Goal: Task Accomplishment & Management: Complete application form

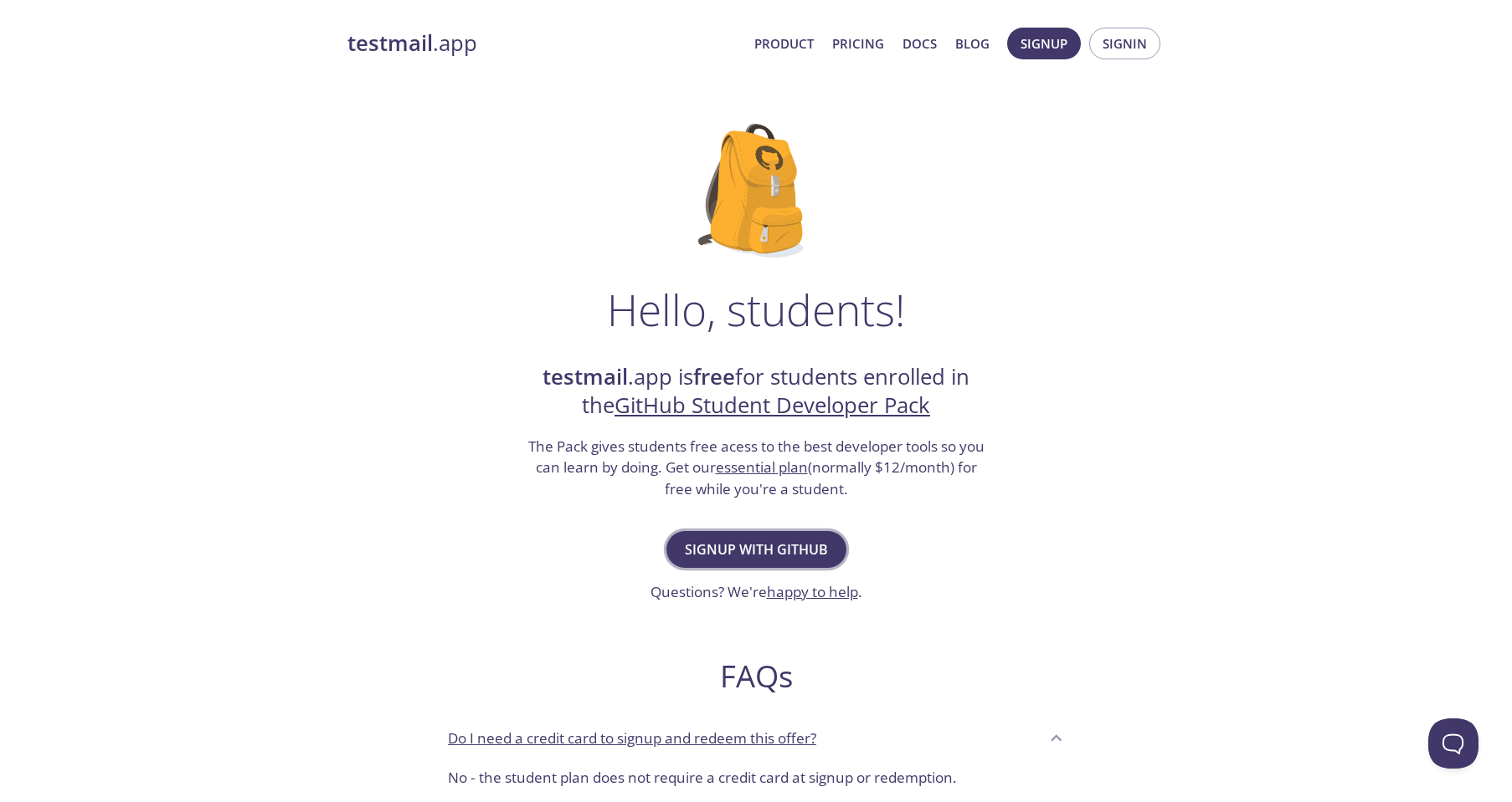
click at [827, 541] on button "Signup with GitHub" at bounding box center [756, 549] width 180 height 37
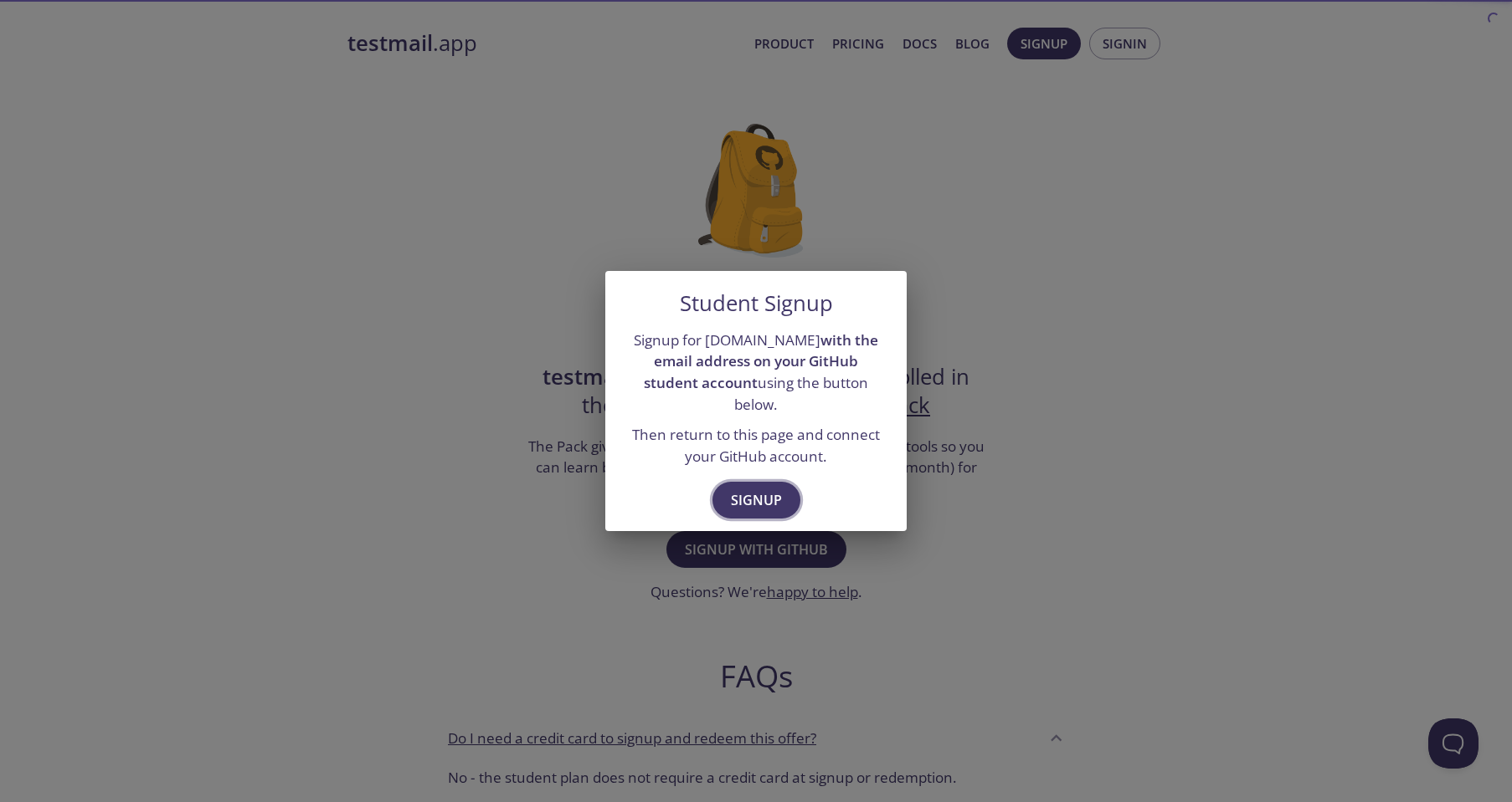
click at [764, 488] on span "Signup" at bounding box center [756, 500] width 51 height 24
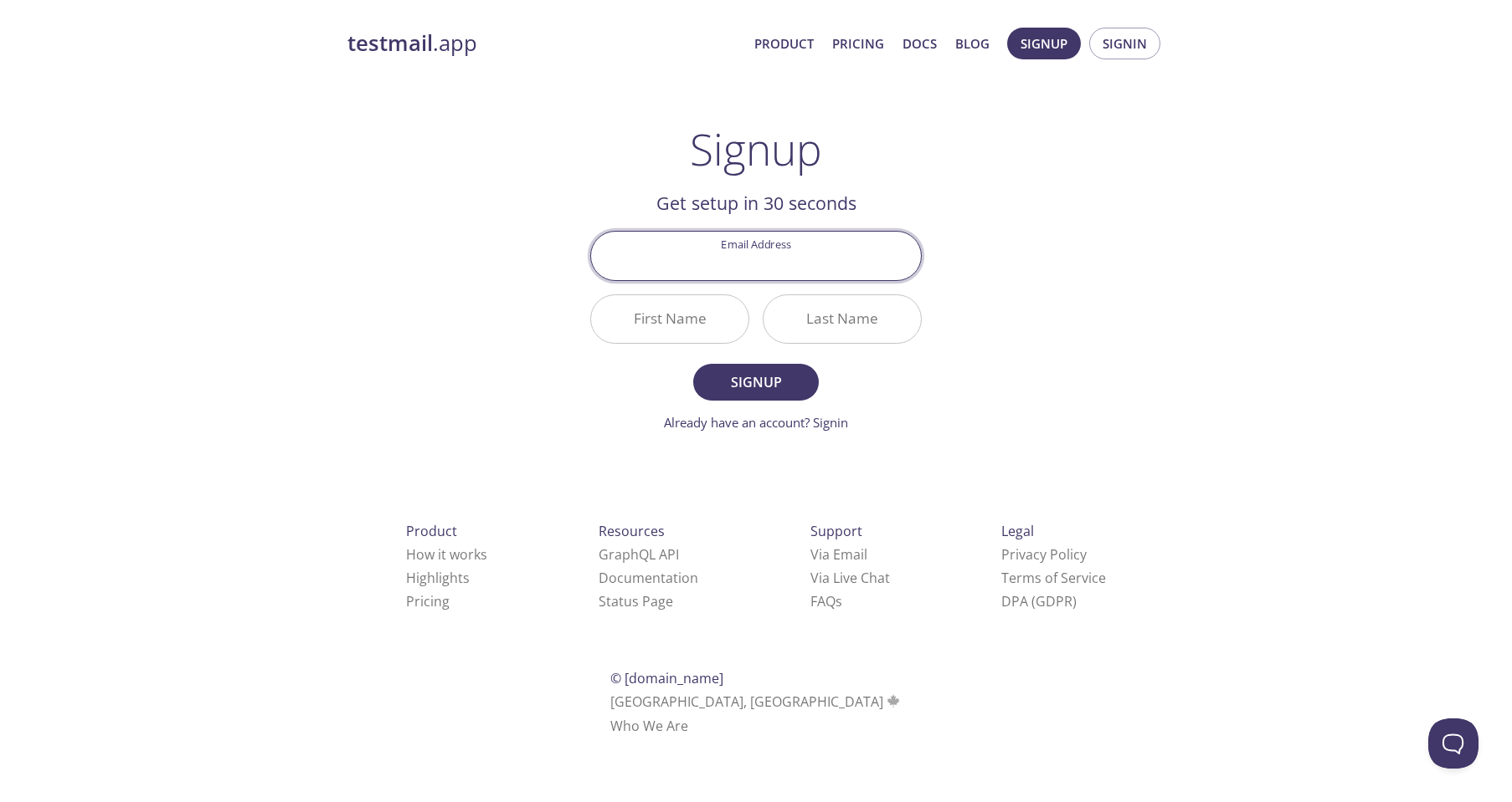
click at [832, 262] on input "Email Address" at bounding box center [756, 255] width 330 height 48
type input "[EMAIL_ADDRESS][DOMAIN_NAME]"
type input "Zechen"
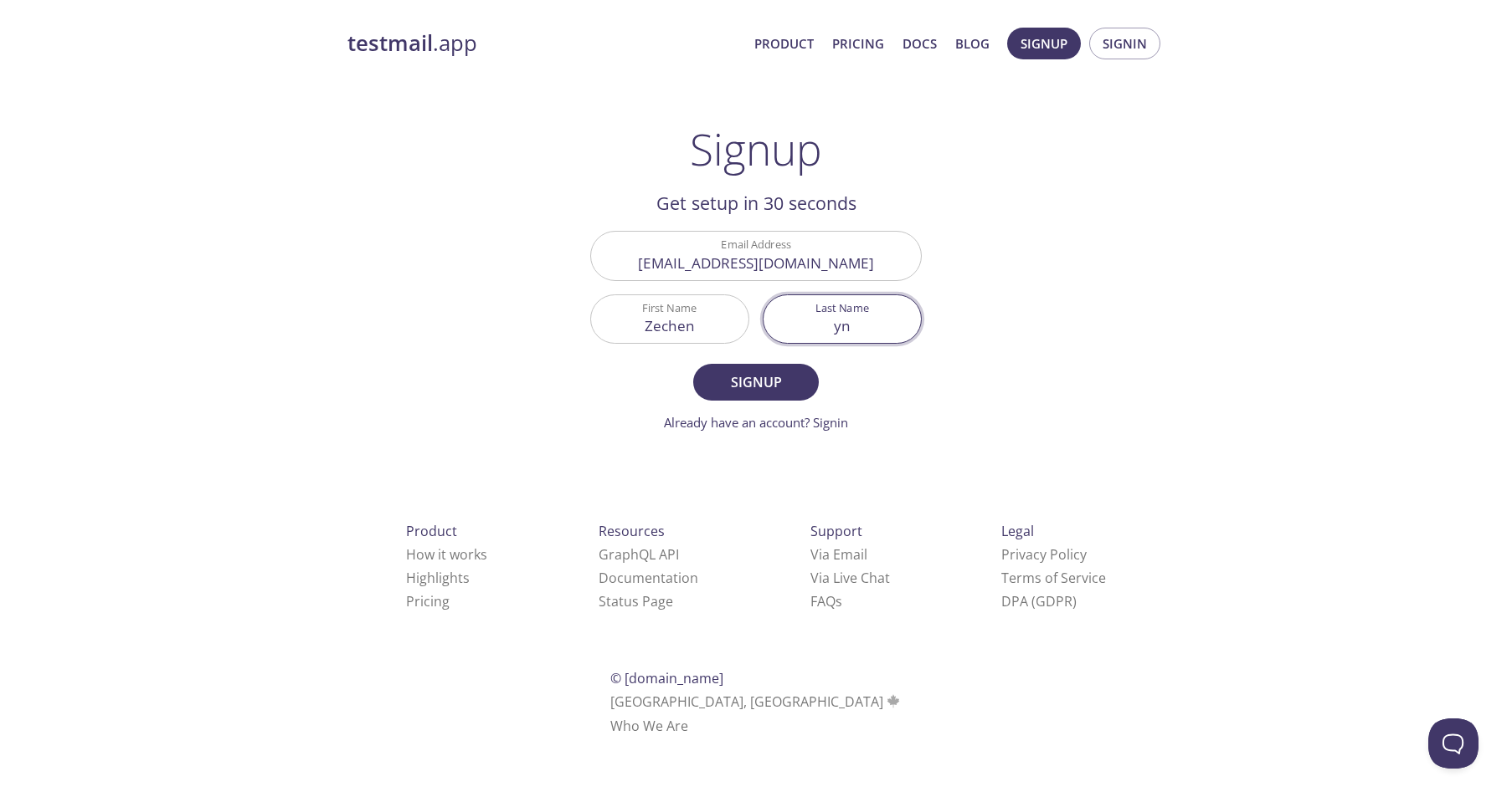
type input "y"
type input "[PERSON_NAME]"
click at [764, 378] on span "Signup" at bounding box center [756, 382] width 88 height 24
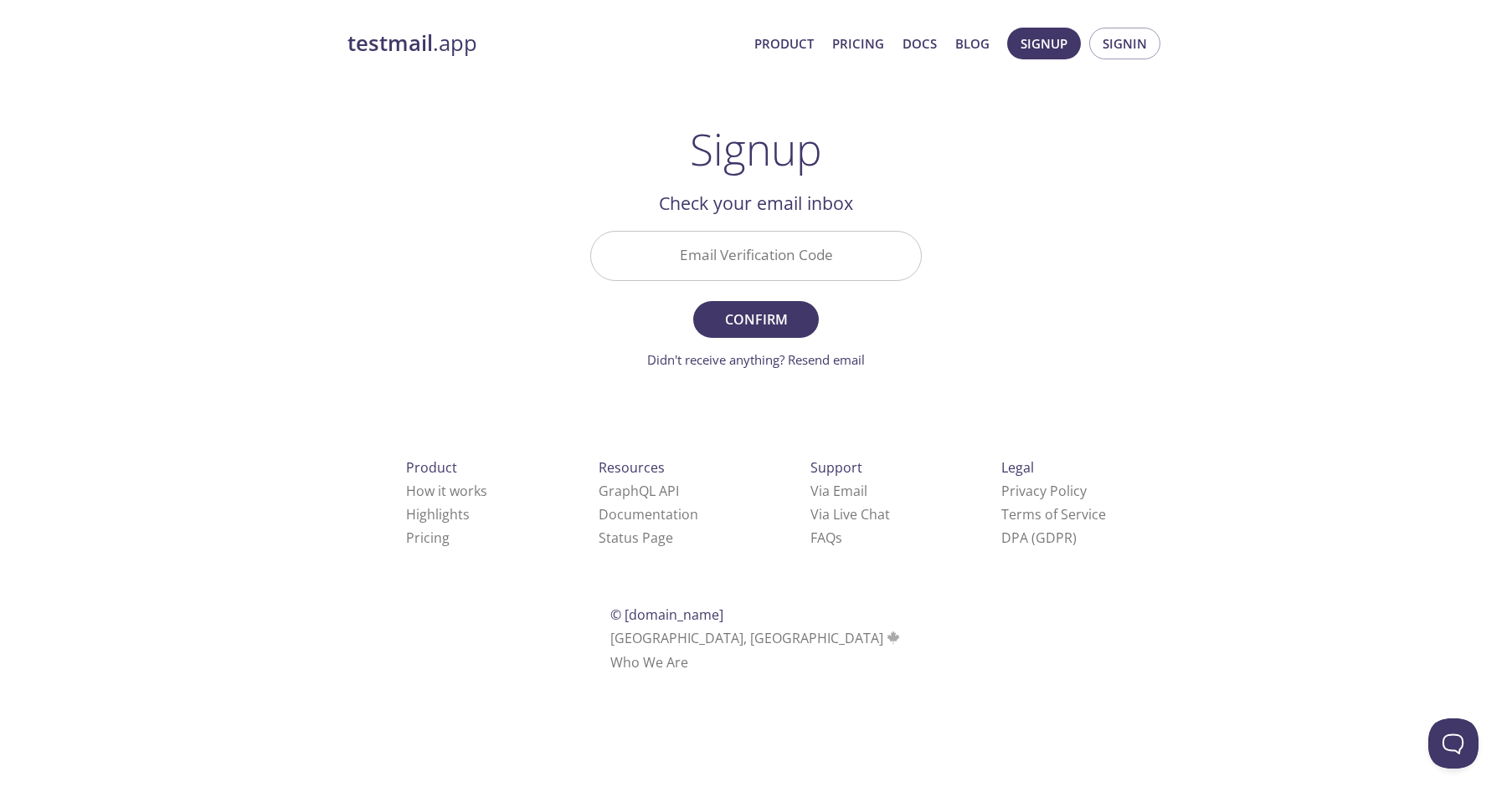
click at [870, 273] on input "Email Verification Code" at bounding box center [756, 255] width 330 height 48
click at [937, 228] on main "Signup Get setup in 30 seconds Email Address zey6@pitt.edu First Name Zechen La…" at bounding box center [756, 246] width 372 height 246
click at [943, 252] on div "testmail .app Product Pricing Docs Blog Signup Signin Signup Get setup in 30 se…" at bounding box center [756, 369] width 857 height 705
click at [997, 403] on div "testmail .app Product Pricing Docs Blog Signup Signin Signup Get setup in 30 se…" at bounding box center [756, 369] width 857 height 705
click at [826, 359] on link "Didn't receive anything? Resend email" at bounding box center [756, 359] width 217 height 17
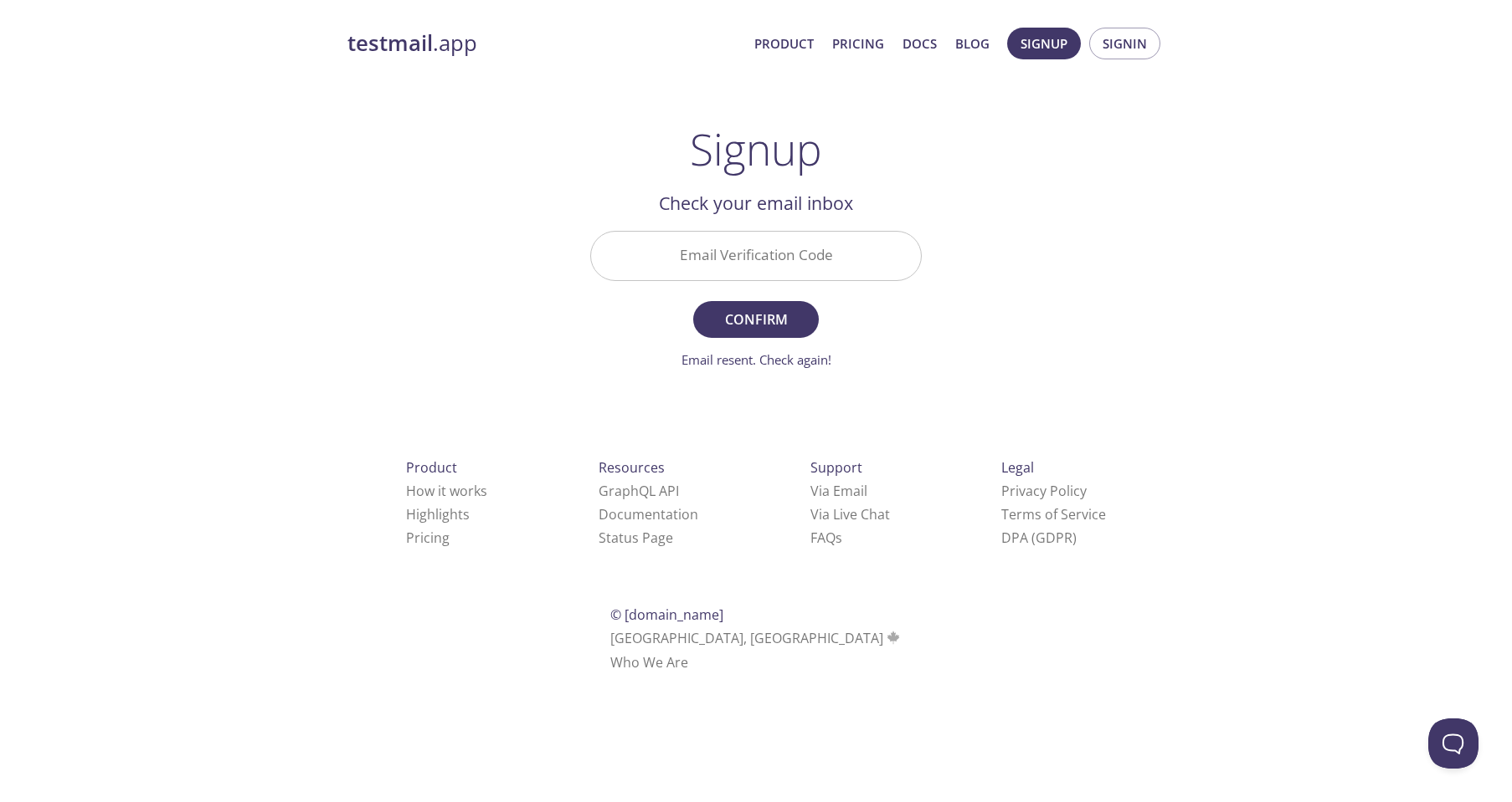
click at [1050, 396] on div "testmail .app Product Pricing Docs Blog Signup Signin Signup Get setup in 30 se…" at bounding box center [756, 369] width 857 height 705
click at [798, 258] on input "Email Verification Code" at bounding box center [756, 255] width 330 height 48
type input "l"
type input "LKFNJAK"
click at [771, 317] on span "Confirm" at bounding box center [756, 320] width 88 height 24
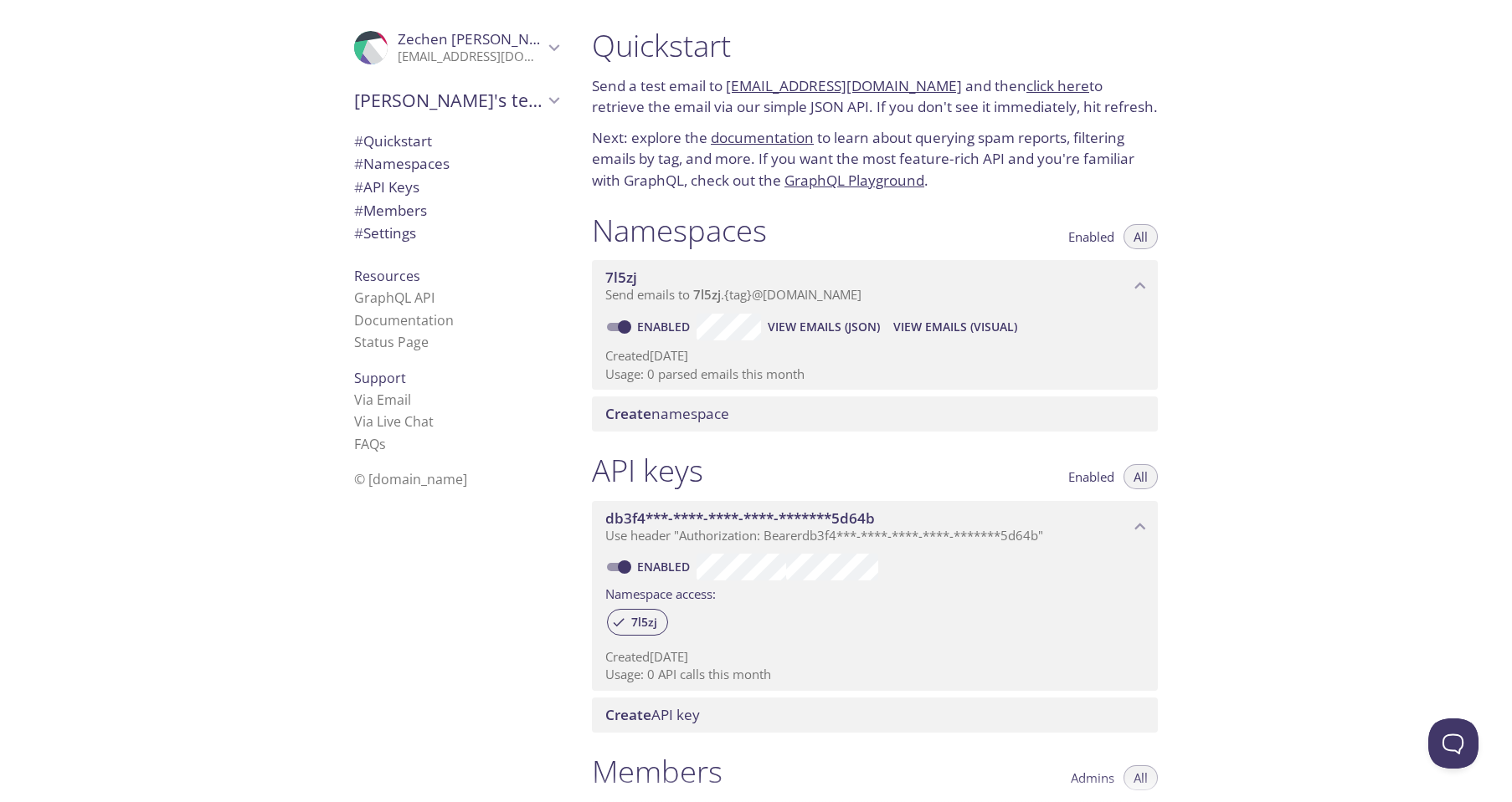
click at [552, 93] on icon "Zechen's team" at bounding box center [554, 100] width 22 height 22
click at [432, 142] on span "# Quickstart" at bounding box center [393, 141] width 78 height 19
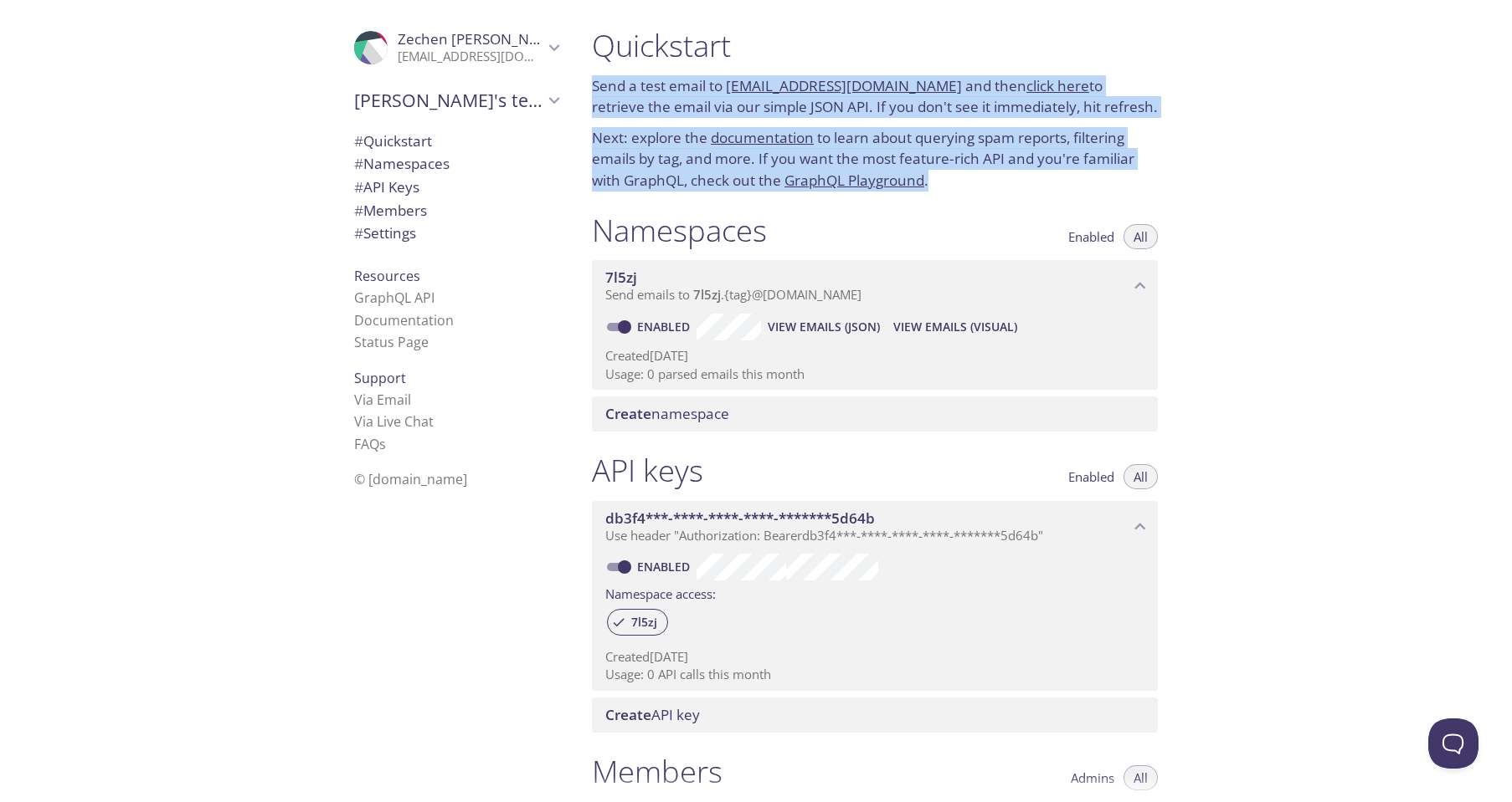
drag, startPoint x: 1013, startPoint y: 182, endPoint x: 867, endPoint y: 57, distance: 192.2
click at [867, 57] on div "Quickstart Send a test email to [EMAIL_ADDRESS][DOMAIN_NAME] and then click her…" at bounding box center [875, 109] width 593 height 185
click at [890, 57] on h1 "Quickstart" at bounding box center [875, 45] width 566 height 38
drag, startPoint x: 863, startPoint y: 50, endPoint x: 960, endPoint y: 170, distance: 154.3
click at [960, 170] on div "Quickstart Send a test email to [EMAIL_ADDRESS][DOMAIN_NAME] and then click her…" at bounding box center [875, 109] width 593 height 185
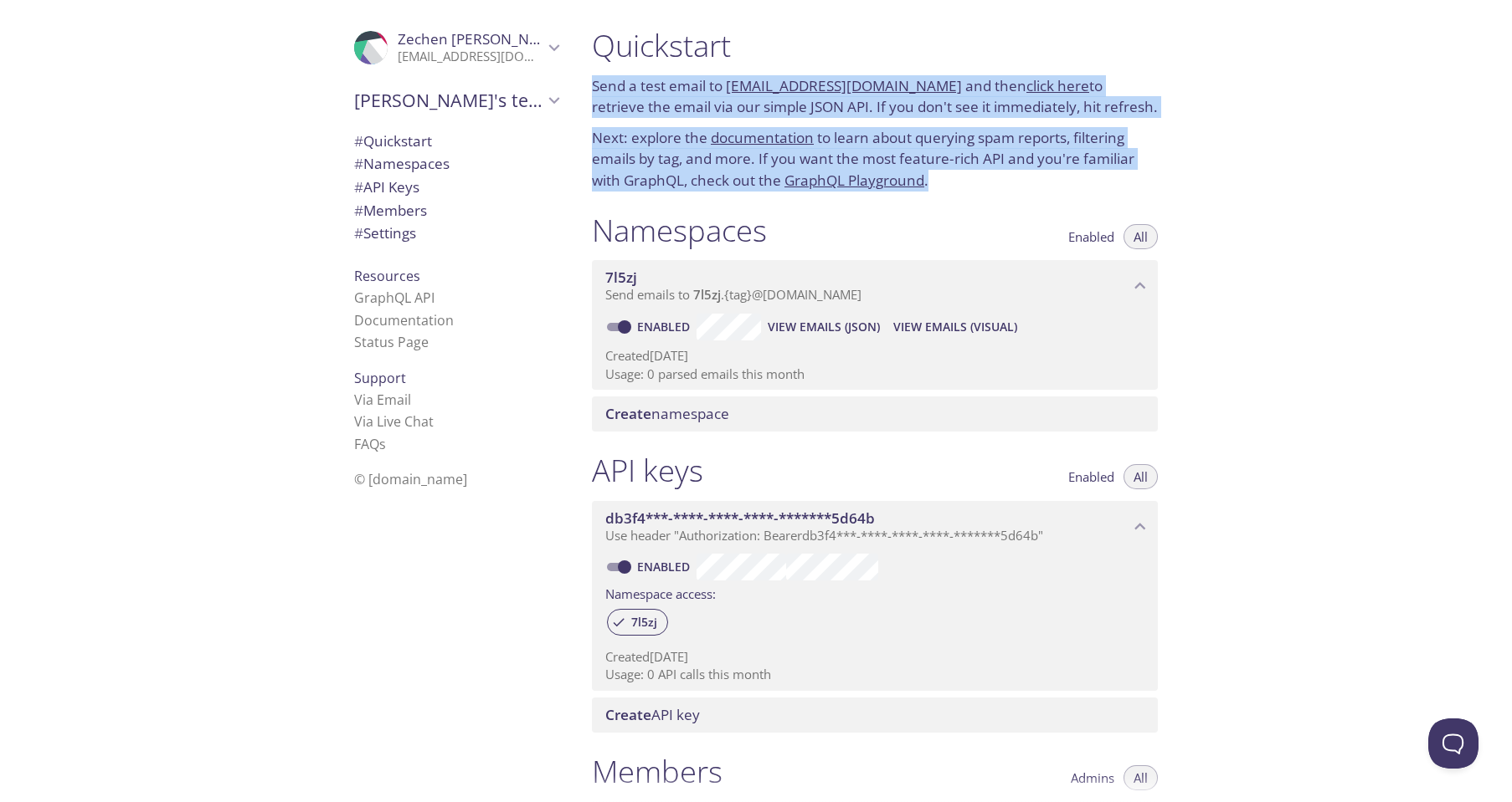
click at [979, 174] on p "Next: explore the documentation to learn about querying spam reports, filtering…" at bounding box center [875, 159] width 566 height 64
